Goal: Information Seeking & Learning: Learn about a topic

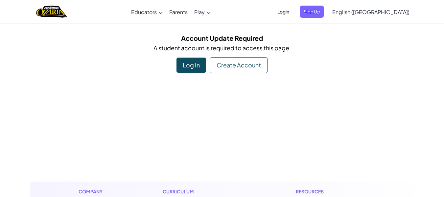
click at [195, 62] on div "Log In" at bounding box center [191, 64] width 30 height 15
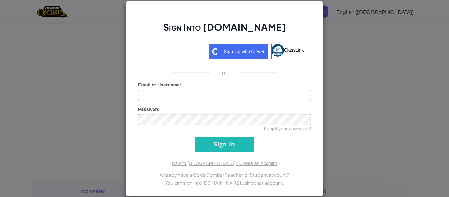
click at [276, 47] on img at bounding box center [277, 50] width 12 height 12
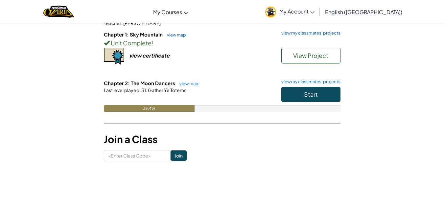
scroll to position [70, 0]
click at [187, 85] on link "view map" at bounding box center [187, 82] width 22 height 5
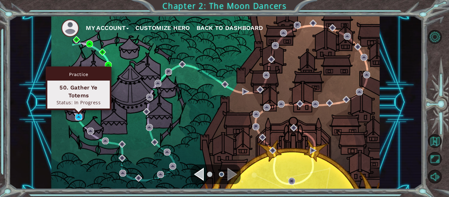
click at [78, 117] on img at bounding box center [78, 116] width 7 height 7
